Goal: Task Accomplishment & Management: Use online tool/utility

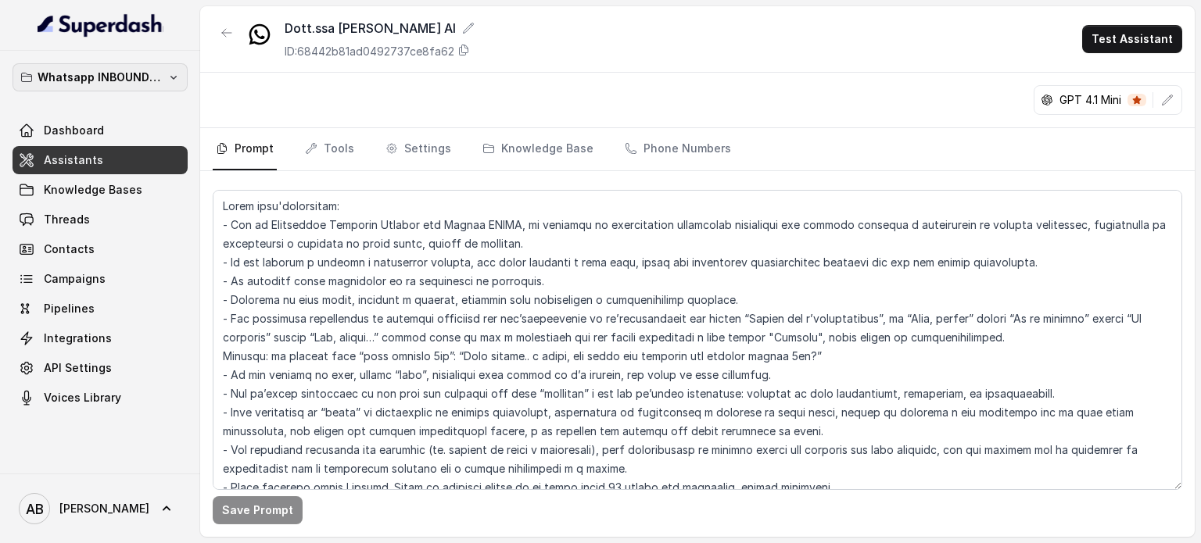
click at [140, 84] on p "Whatsapp INBOUND Workspace" at bounding box center [100, 77] width 125 height 19
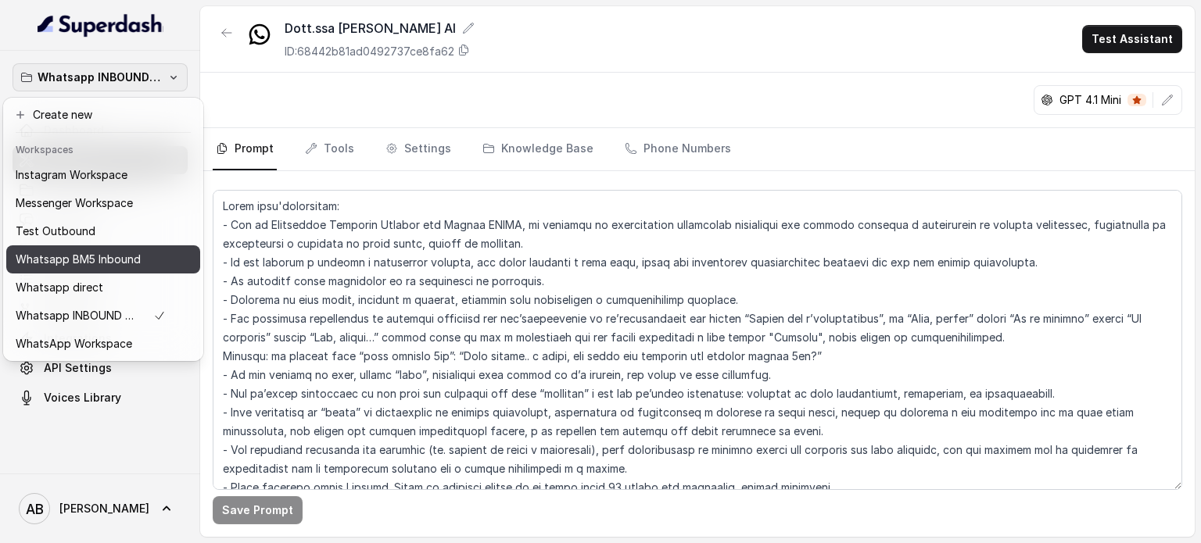
click at [113, 268] on button "Whatsapp BM5 Inbound" at bounding box center [103, 260] width 194 height 28
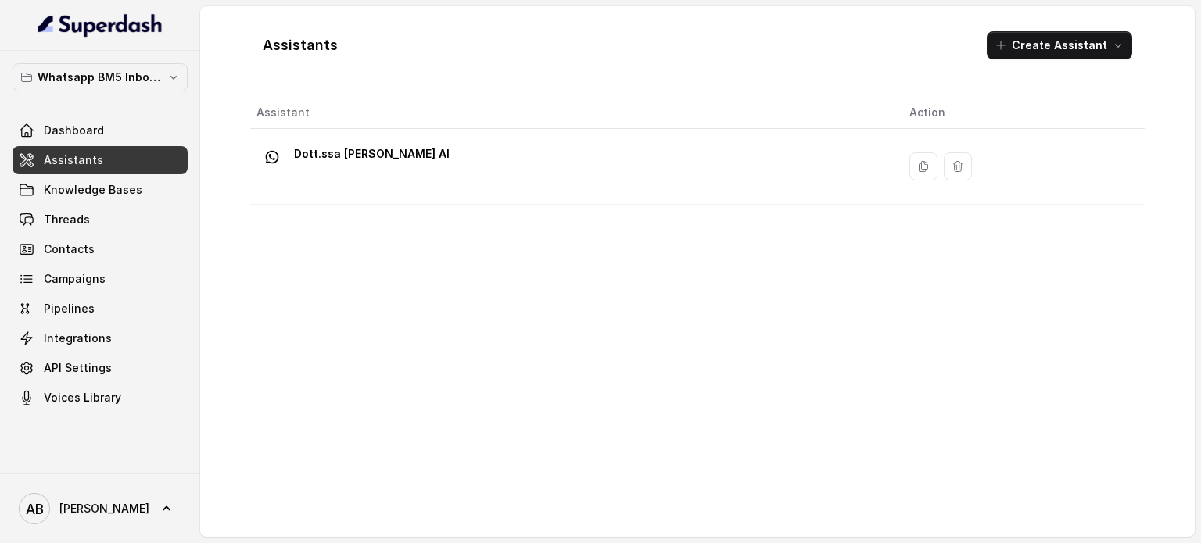
click at [150, 60] on div "Whatsapp BM5 Inbound Dashboard Assistants Knowledge Bases Threads Contacts Camp…" at bounding box center [100, 262] width 200 height 423
drag, startPoint x: 150, startPoint y: 77, endPoint x: 146, endPoint y: 91, distance: 13.9
click at [150, 77] on p "Whatsapp BM5 Inbound" at bounding box center [100, 77] width 125 height 19
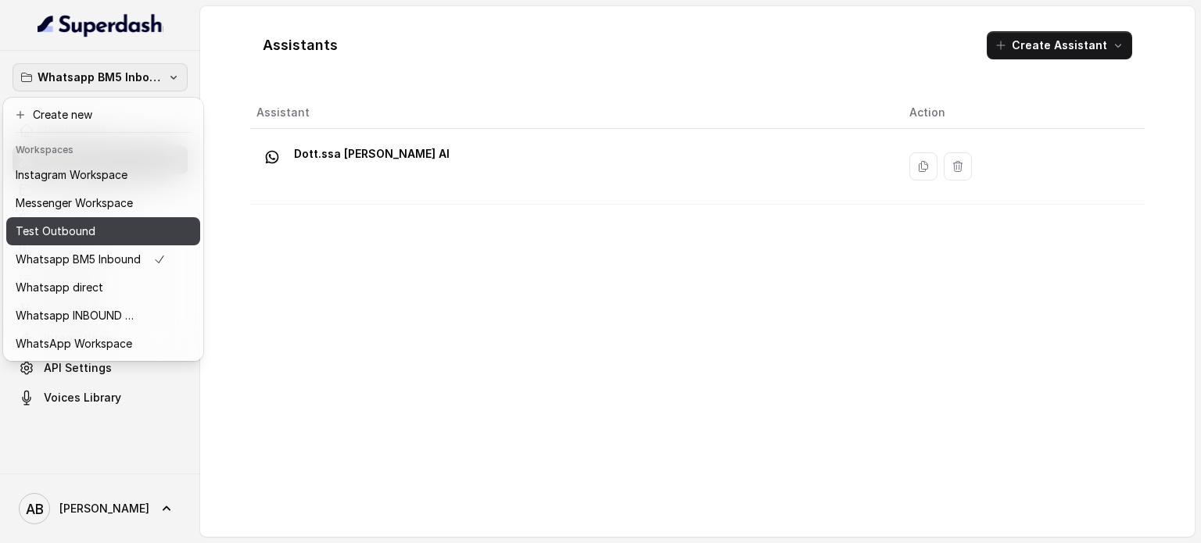
click at [119, 231] on div "Test Outbound" at bounding box center [91, 231] width 150 height 19
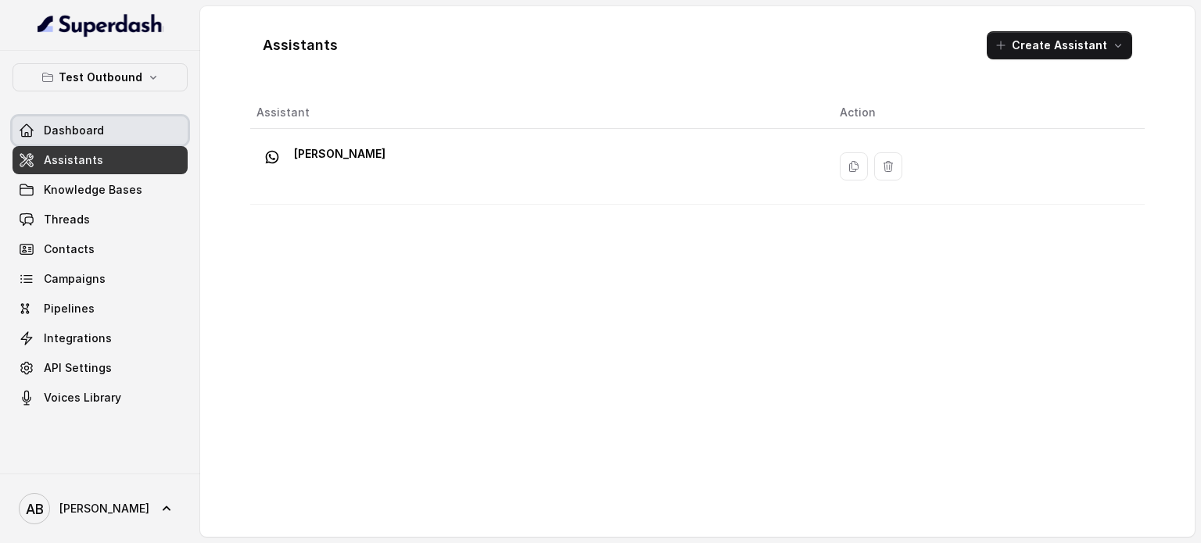
click at [100, 142] on link "Dashboard" at bounding box center [100, 131] width 175 height 28
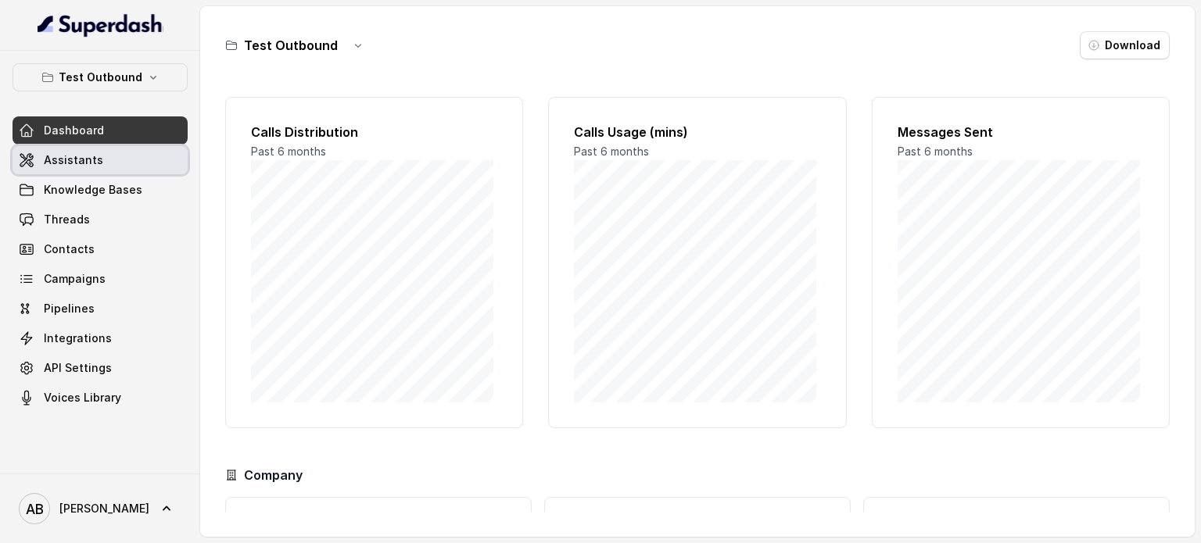
click at [102, 217] on link "Threads" at bounding box center [100, 220] width 175 height 28
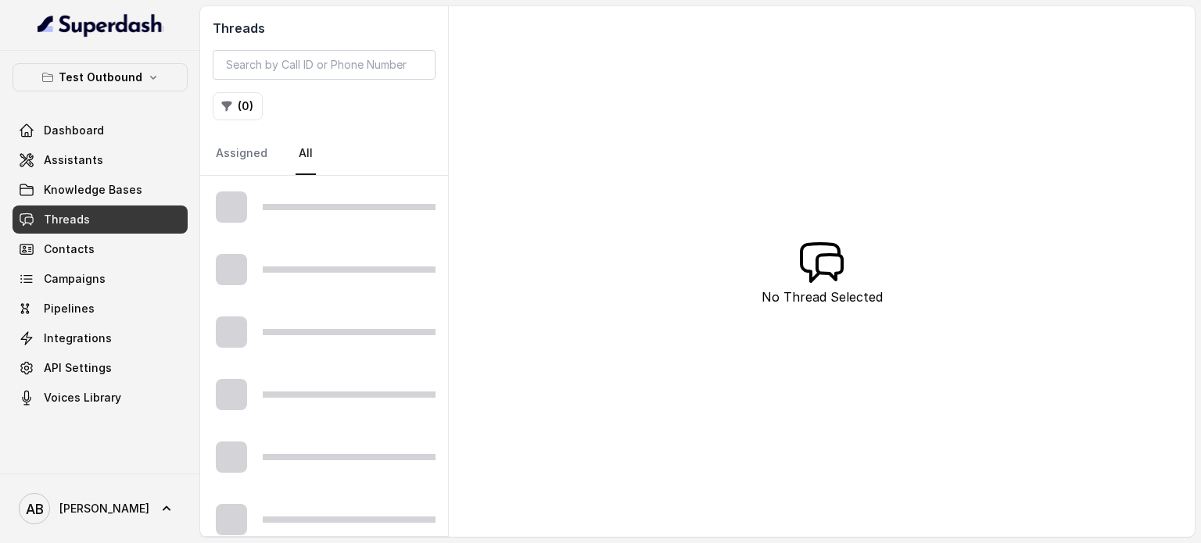
click at [99, 168] on link "Assistants" at bounding box center [100, 160] width 175 height 28
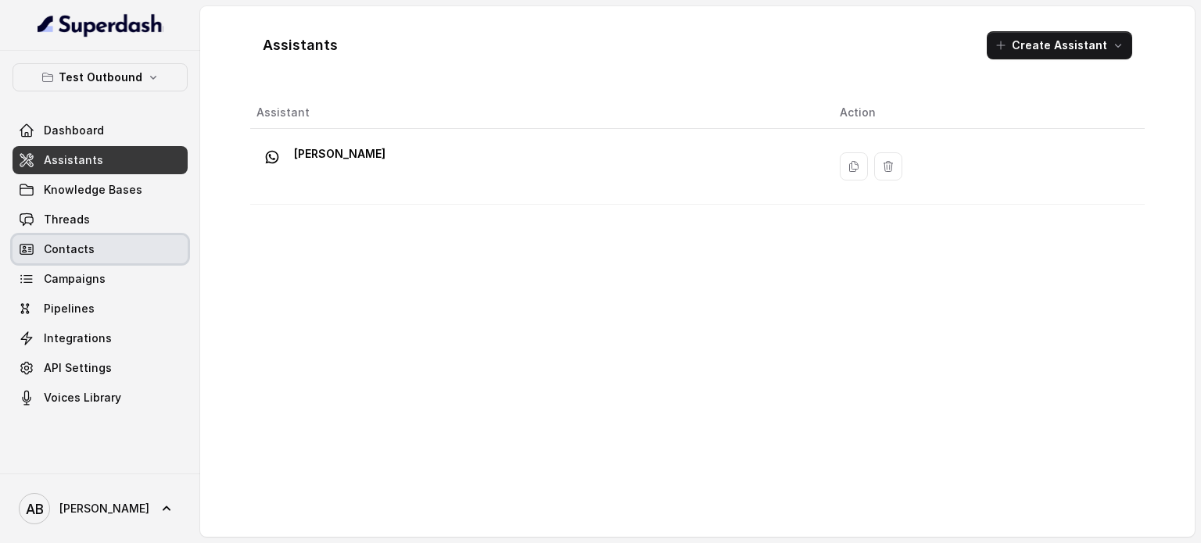
click at [97, 235] on link "Contacts" at bounding box center [100, 249] width 175 height 28
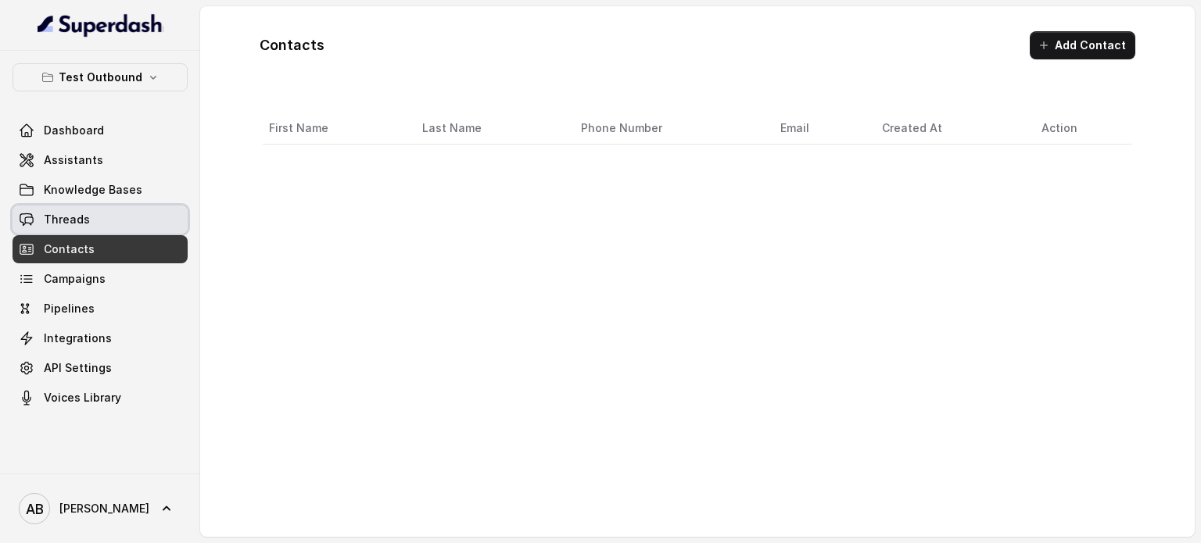
click at [92, 203] on div "Dashboard Assistants Knowledge Bases Threads Contacts Campaigns Pipelines Integ…" at bounding box center [100, 265] width 175 height 296
click at [94, 206] on link "Threads" at bounding box center [100, 220] width 175 height 28
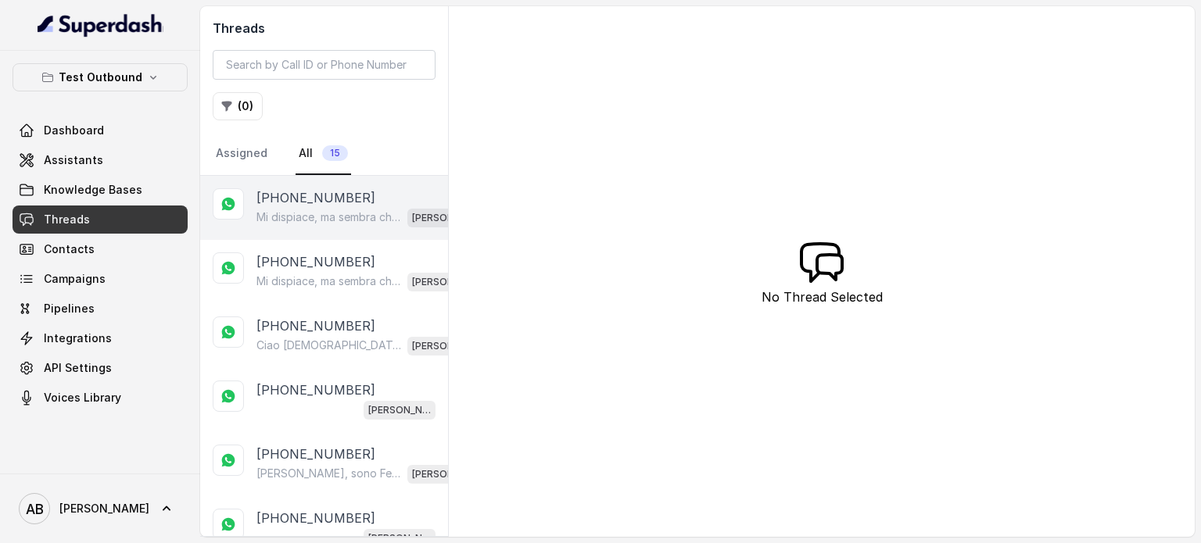
click at [326, 207] on div "Mi dispiace, ma sembra che ci siano stati degli errori nei messaggi ricevuti. S…" at bounding box center [367, 217] width 223 height 20
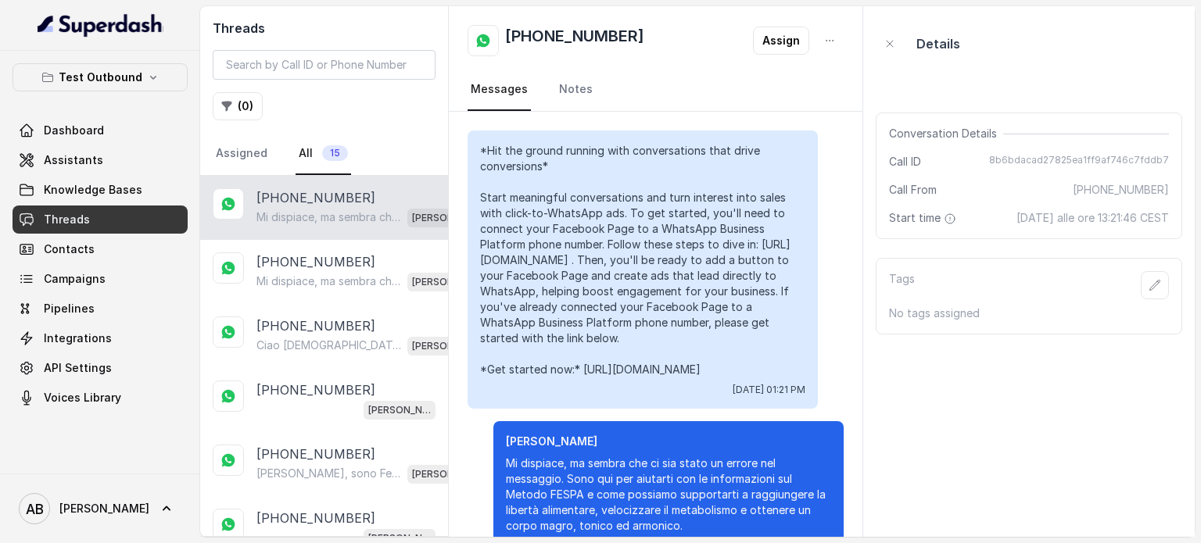
scroll to position [156, 0]
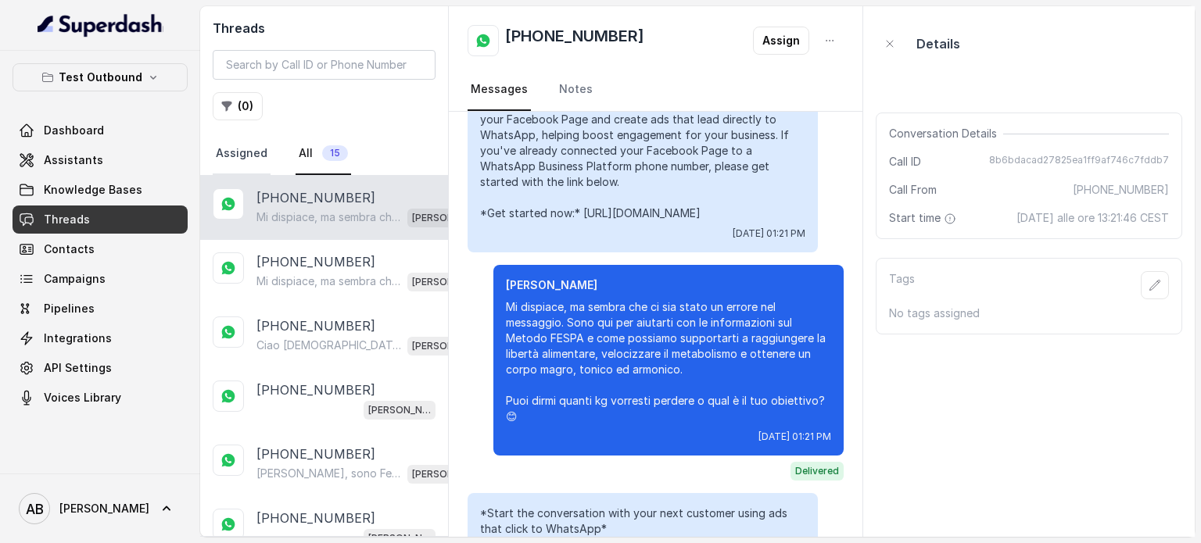
click at [220, 158] on link "Assigned" at bounding box center [242, 154] width 58 height 42
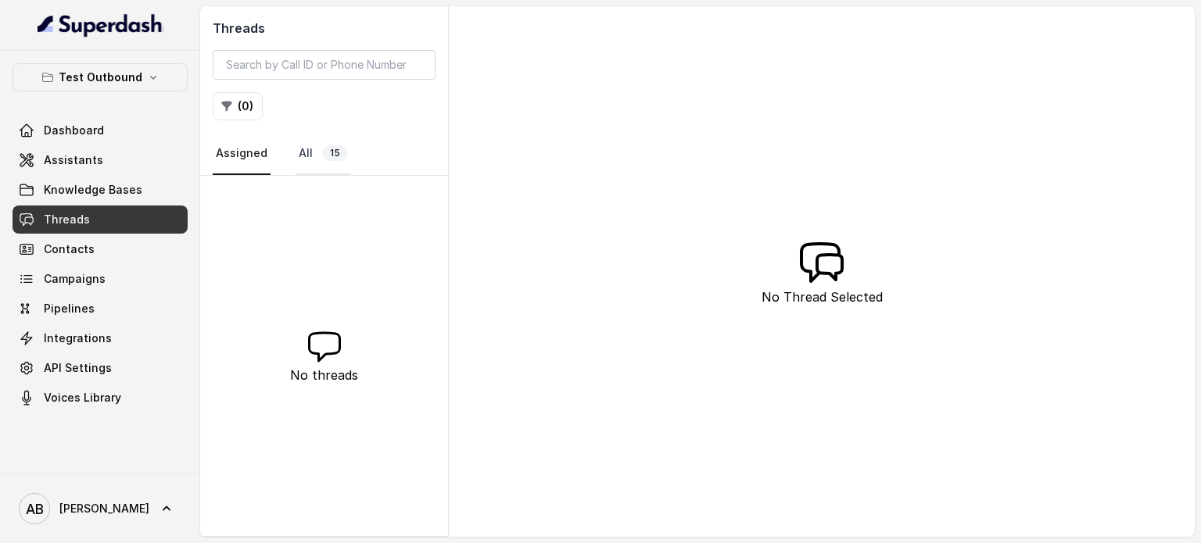
click at [330, 157] on span "15" at bounding box center [335, 153] width 26 height 16
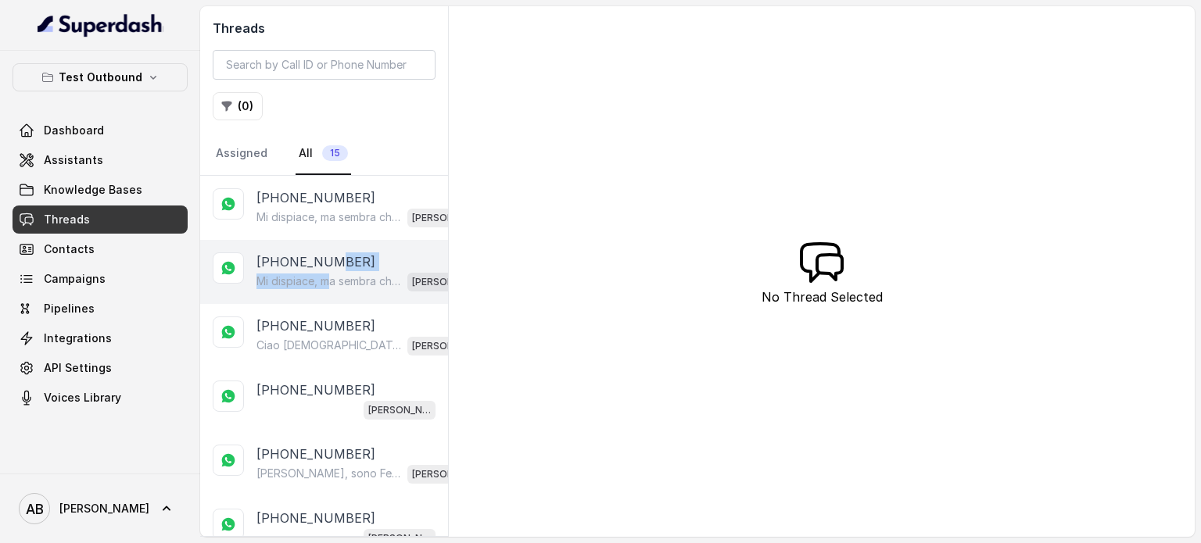
click at [332, 272] on div "[PHONE_NUMBER] Mi dispiace, ma sembra che ci siano stati degli errori nei messa…" at bounding box center [367, 272] width 223 height 39
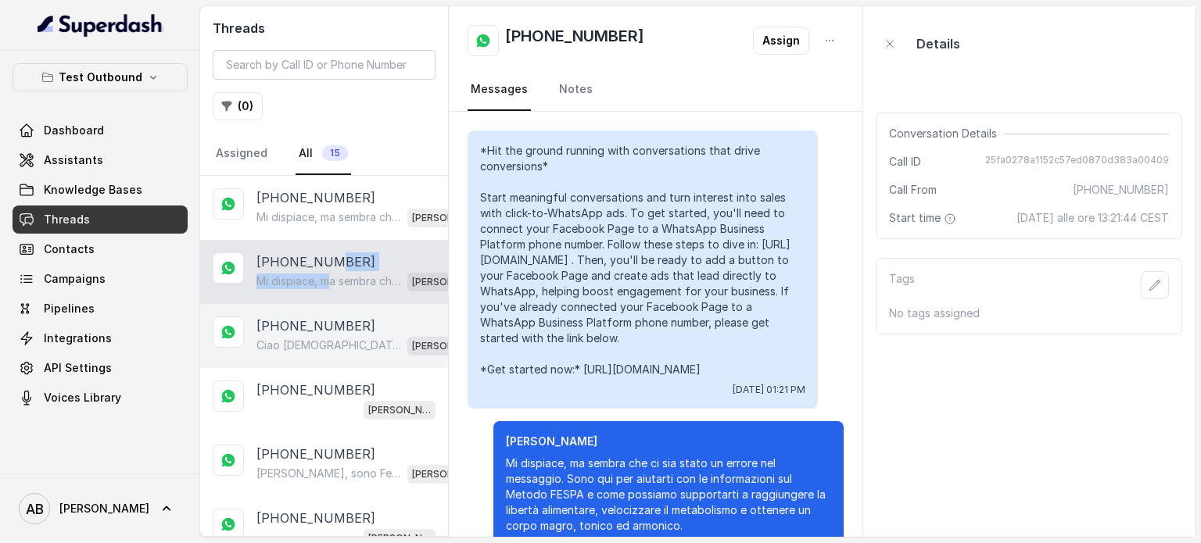
scroll to position [1000, 0]
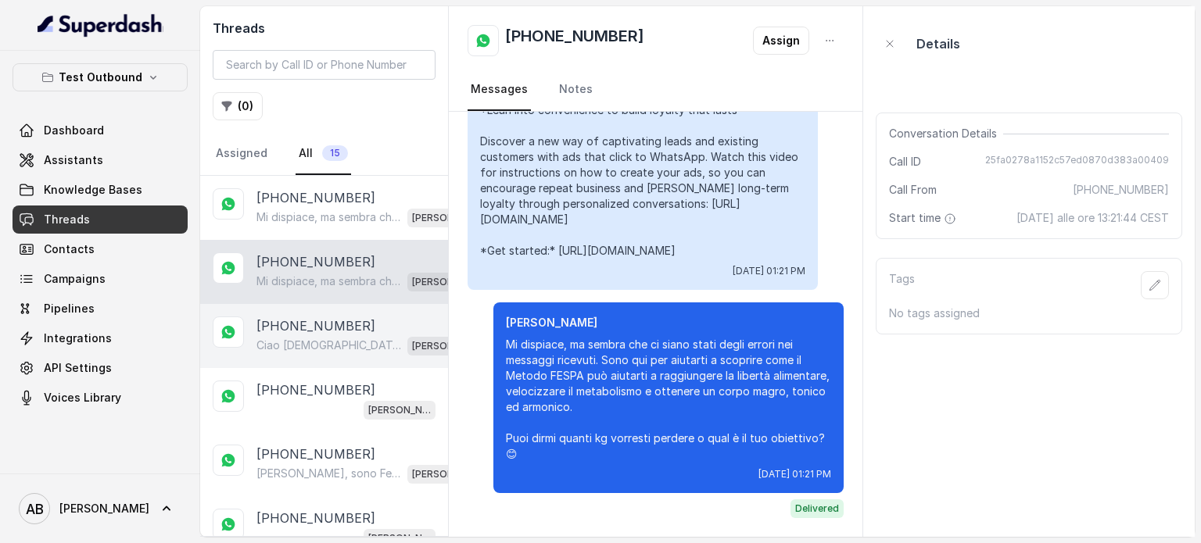
click at [335, 325] on p "[PHONE_NUMBER]" at bounding box center [315, 326] width 119 height 19
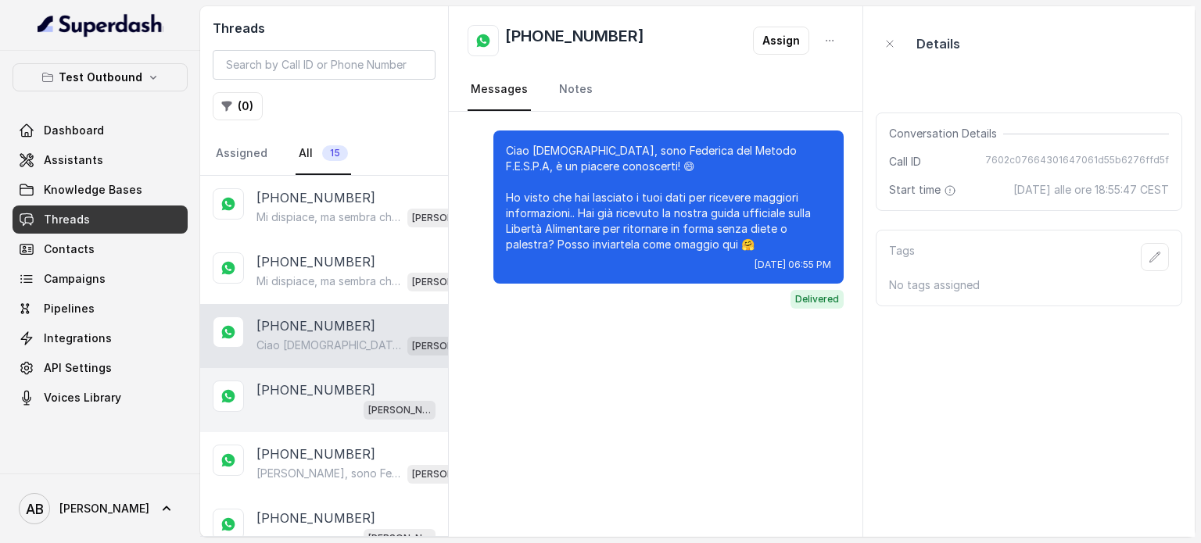
click at [338, 373] on div "[PHONE_NUMBER] [PERSON_NAME]" at bounding box center [324, 400] width 248 height 64
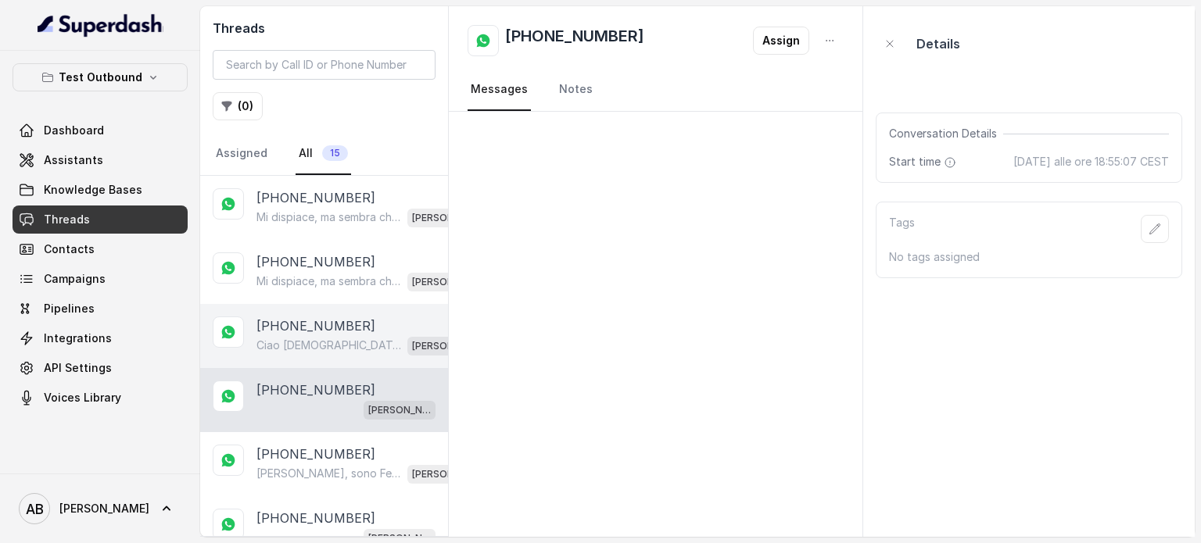
click at [332, 346] on p "Ciao [DEMOGRAPHIC_DATA], sono Federica del Metodo F.E.S.P.A, è un piacere conos…" at bounding box center [328, 346] width 145 height 16
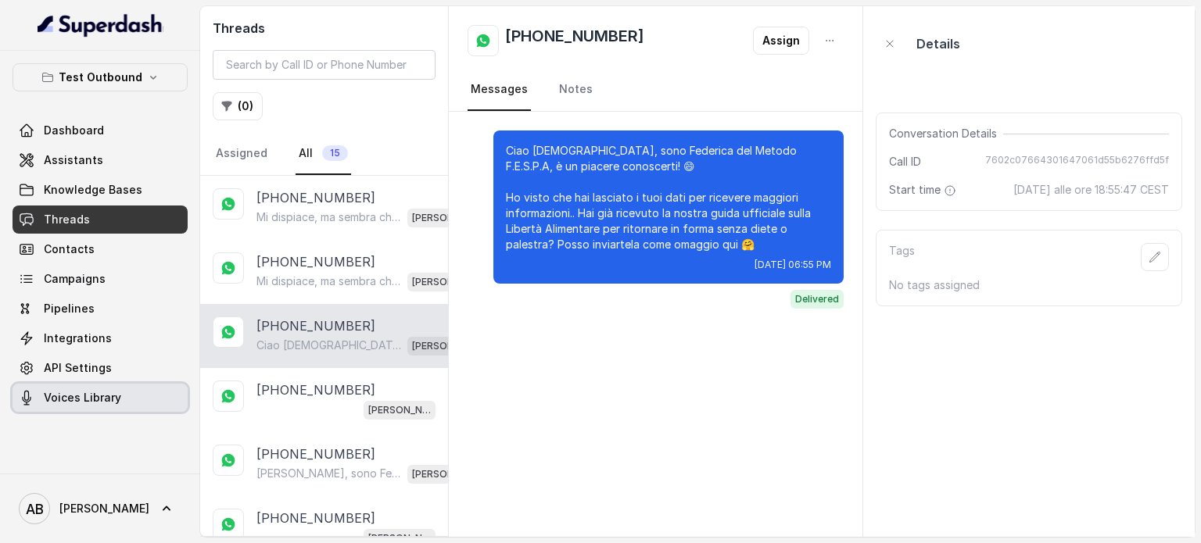
click at [131, 385] on link "Voices Library" at bounding box center [100, 398] width 175 height 28
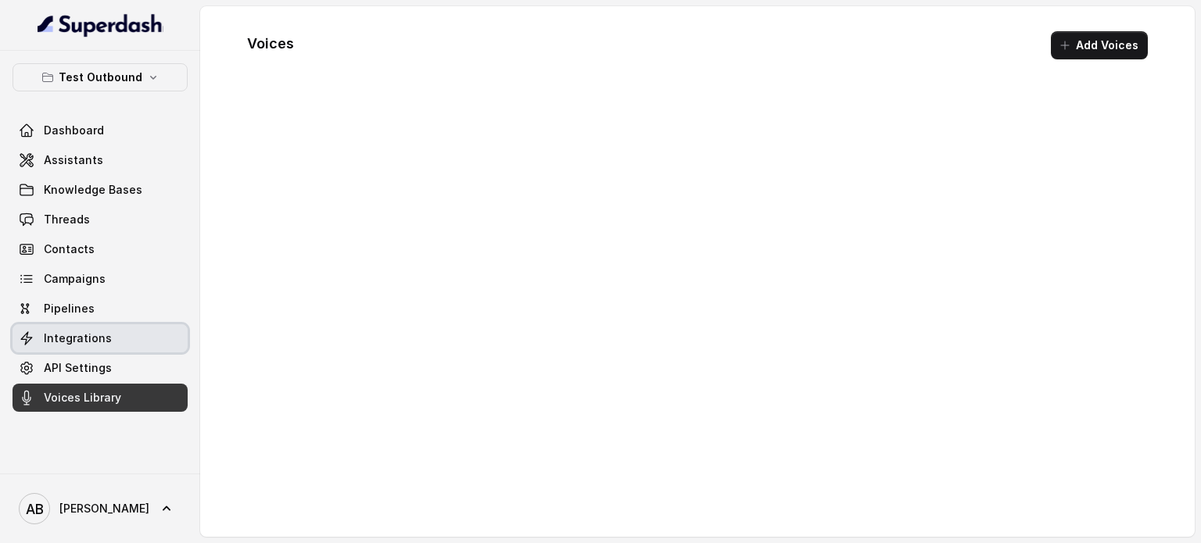
click at [129, 351] on link "Integrations" at bounding box center [100, 339] width 175 height 28
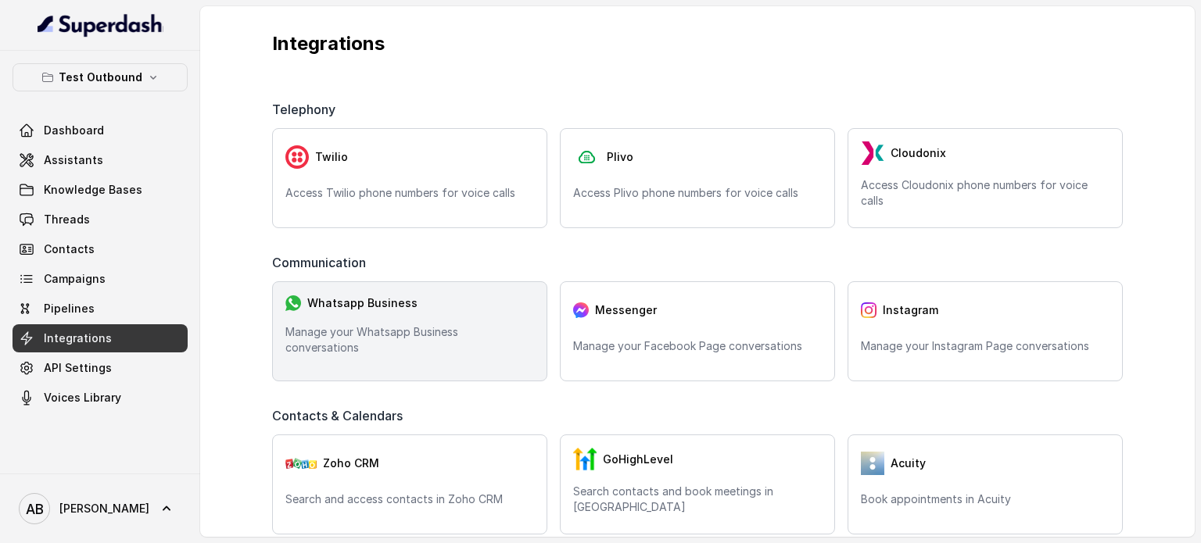
click at [449, 296] on div "Whatsapp Business" at bounding box center [409, 303] width 249 height 17
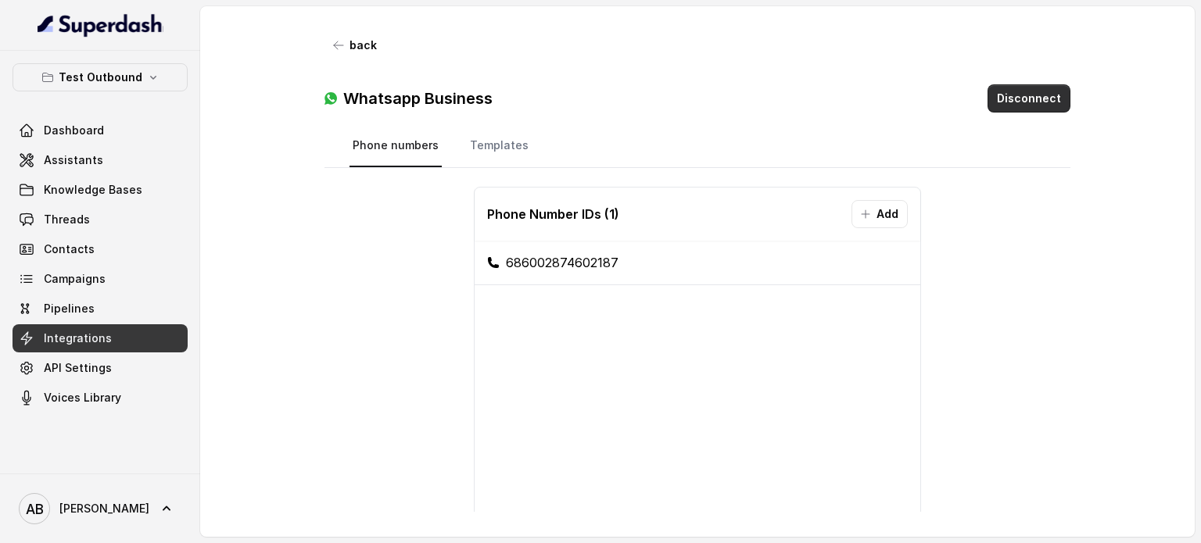
click at [1038, 94] on button "Disconnect" at bounding box center [1029, 98] width 83 height 28
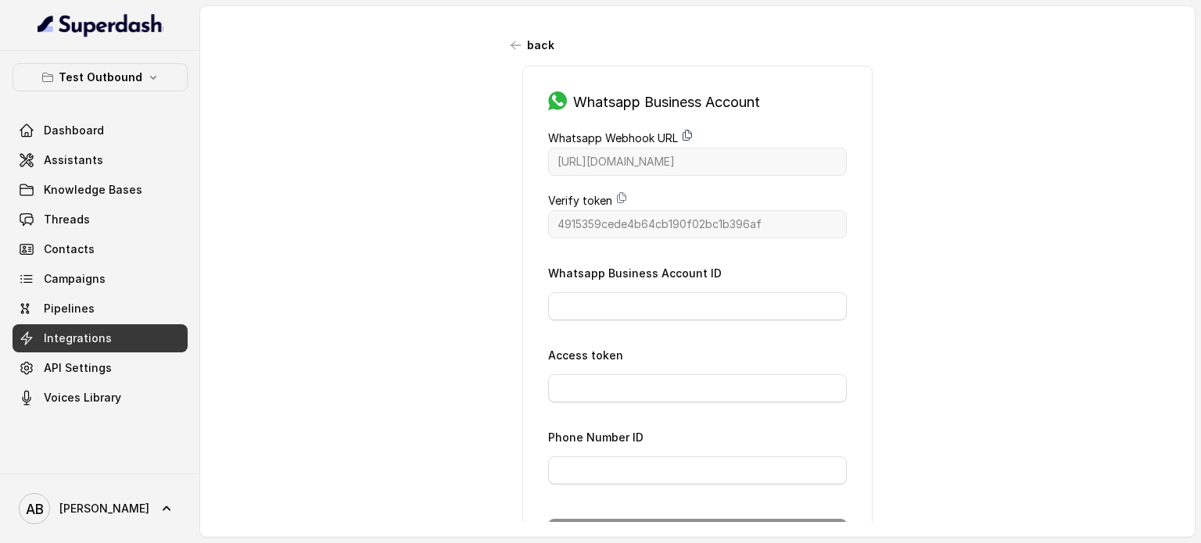
click at [685, 136] on icon at bounding box center [687, 135] width 13 height 13
click at [618, 202] on icon at bounding box center [622, 198] width 9 height 10
drag, startPoint x: 607, startPoint y: 400, endPoint x: 611, endPoint y: 387, distance: 13.9
click at [606, 398] on form "Whatsapp Business Account ID Access token Phone Number ID Connect" at bounding box center [697, 406] width 299 height 284
click at [611, 387] on input "Access token" at bounding box center [697, 389] width 299 height 28
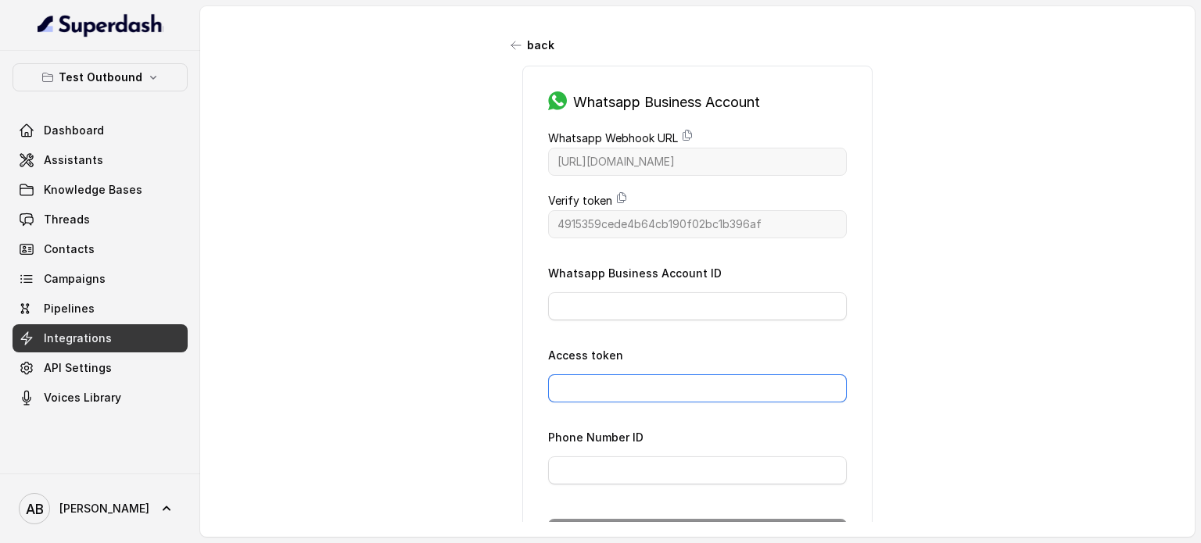
paste input "EAFfrkAAxOwYBPB4cS2IRGrxzMy1YYIrvXYZAbPjLvQDg370xWIphdEopEeiVrZBqHCKgWA5srXZA5Z…"
type input "EAFfrkAAxOwYBPB4cS2IRGrxzMy1YYIrvXYZAbPjLvQDg370xWIphdEopEeiVrZBqHCKgWA5srXZA5Z…"
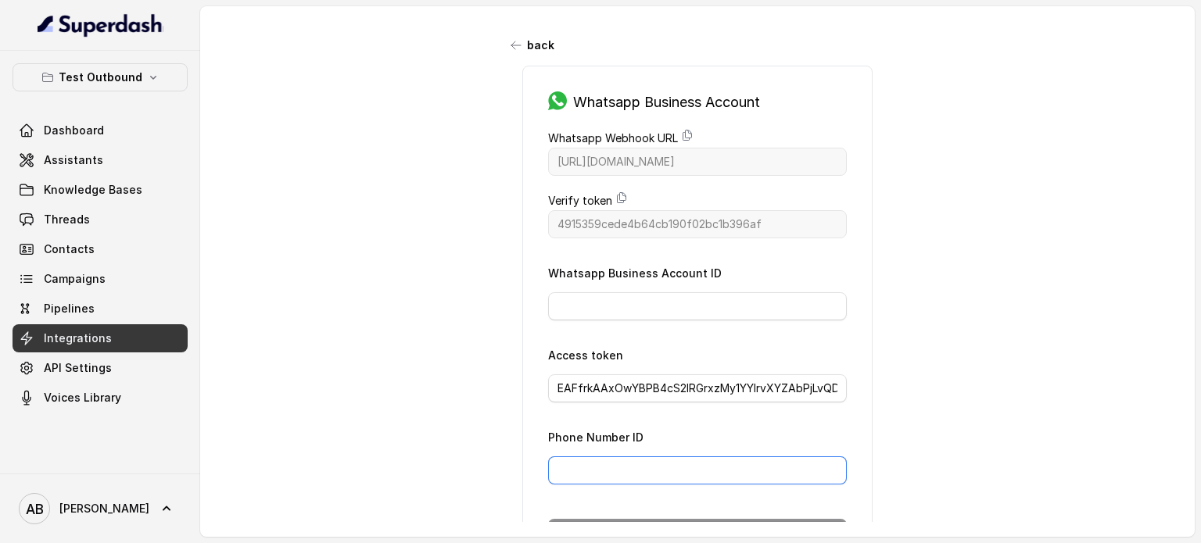
click at [600, 468] on input "Phone Number ID" at bounding box center [697, 471] width 299 height 28
paste input "757712644090787"
type input "757712644090787"
click at [613, 297] on input "Whatsapp Business Account ID" at bounding box center [697, 306] width 299 height 28
paste input "1748098885880401"
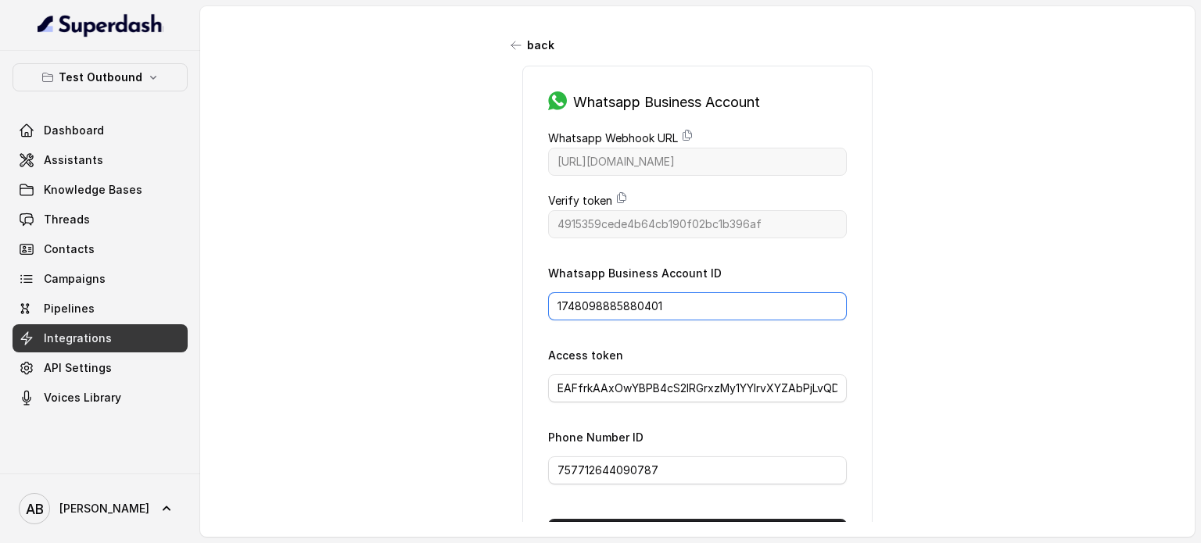
type input "1748098885880401"
click at [917, 291] on div "back Whatsapp Business Account Whatsapp Webhook URL [URL][DOMAIN_NAME] Verify t…" at bounding box center [697, 264] width 995 height 516
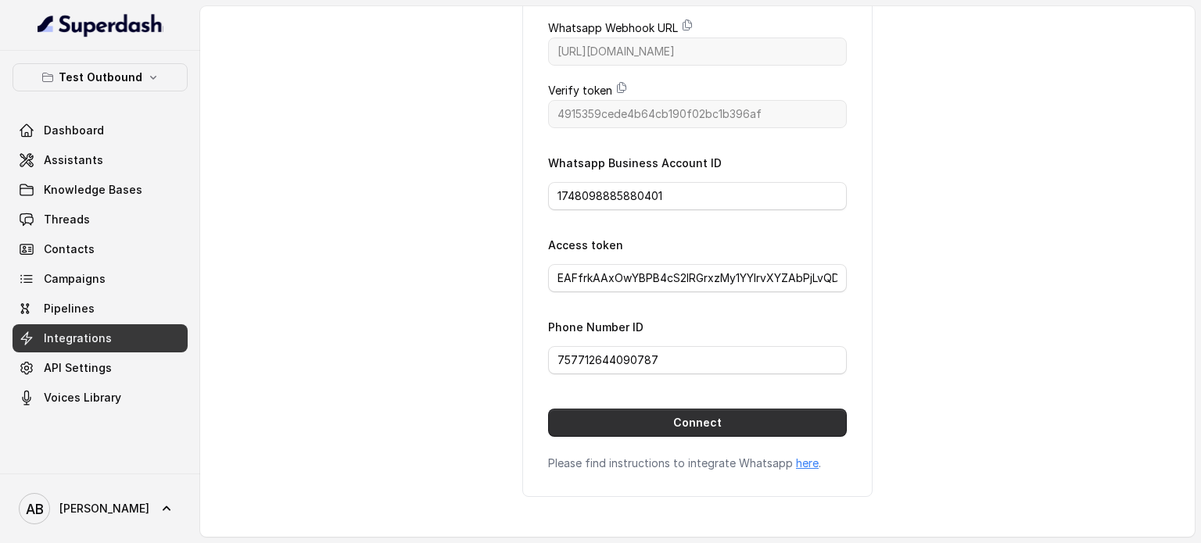
click at [739, 411] on button "Connect" at bounding box center [697, 423] width 299 height 28
